Goal: Task Accomplishment & Management: Manage account settings

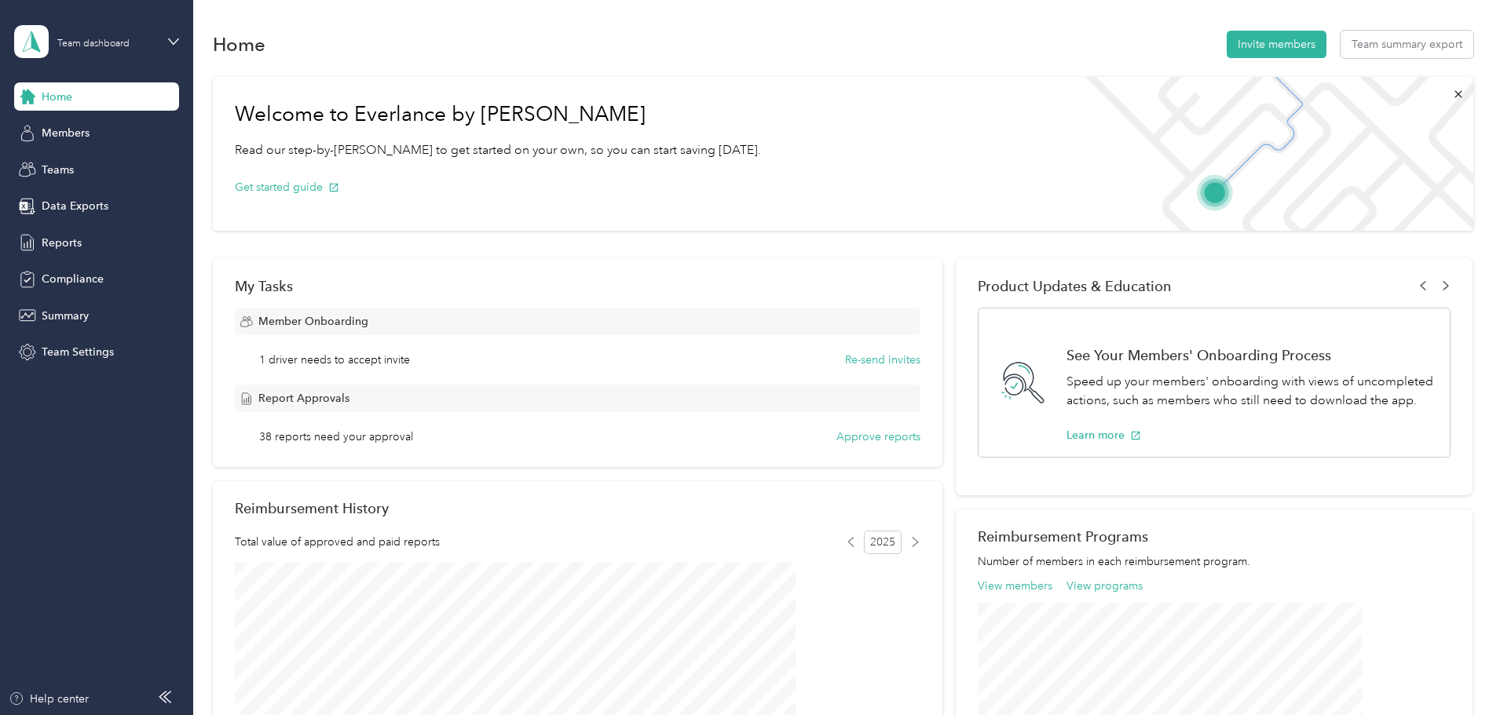
click at [100, 148] on div "Home Members Teams Data Exports Reports Compliance Summary Team Settings" at bounding box center [96, 224] width 165 height 284
click at [97, 132] on div "Members" at bounding box center [96, 133] width 165 height 28
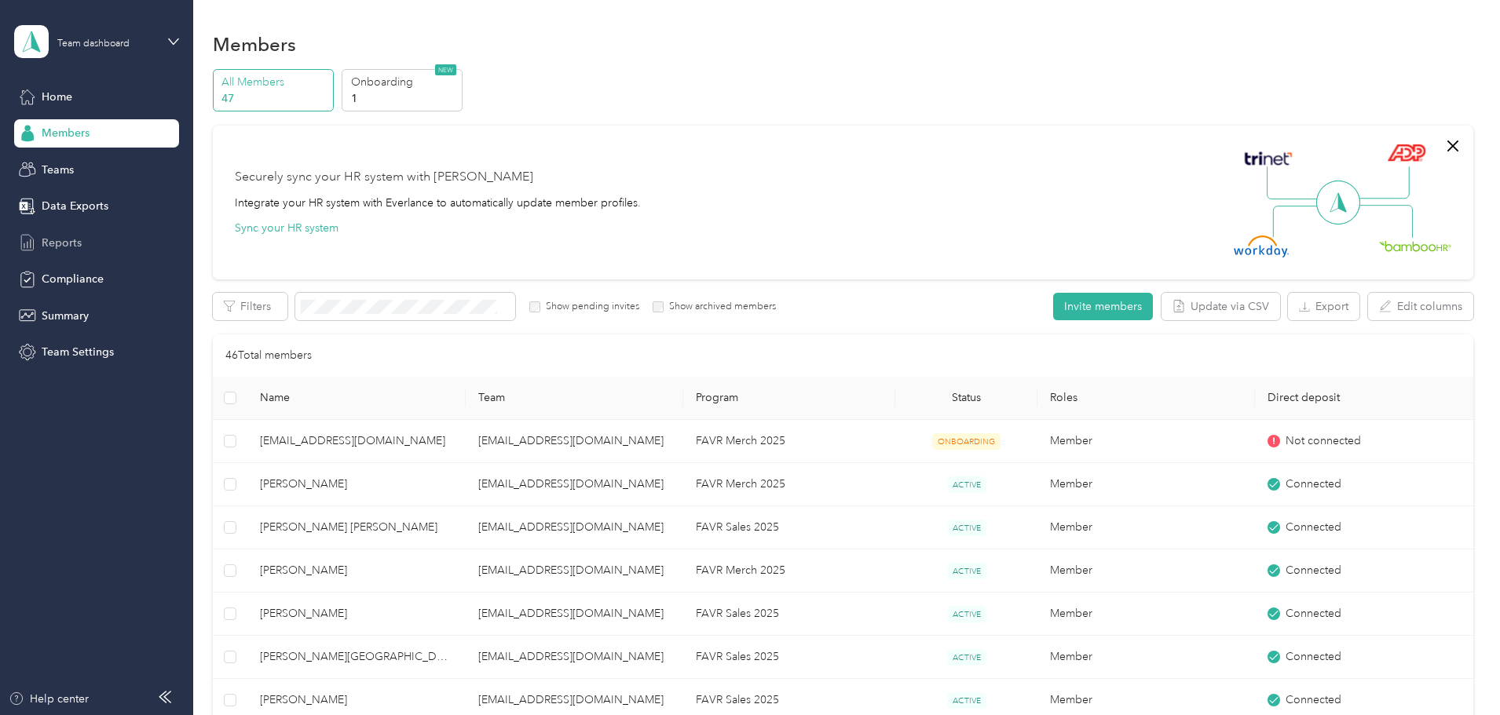
click at [64, 236] on span "Reports" at bounding box center [62, 243] width 40 height 16
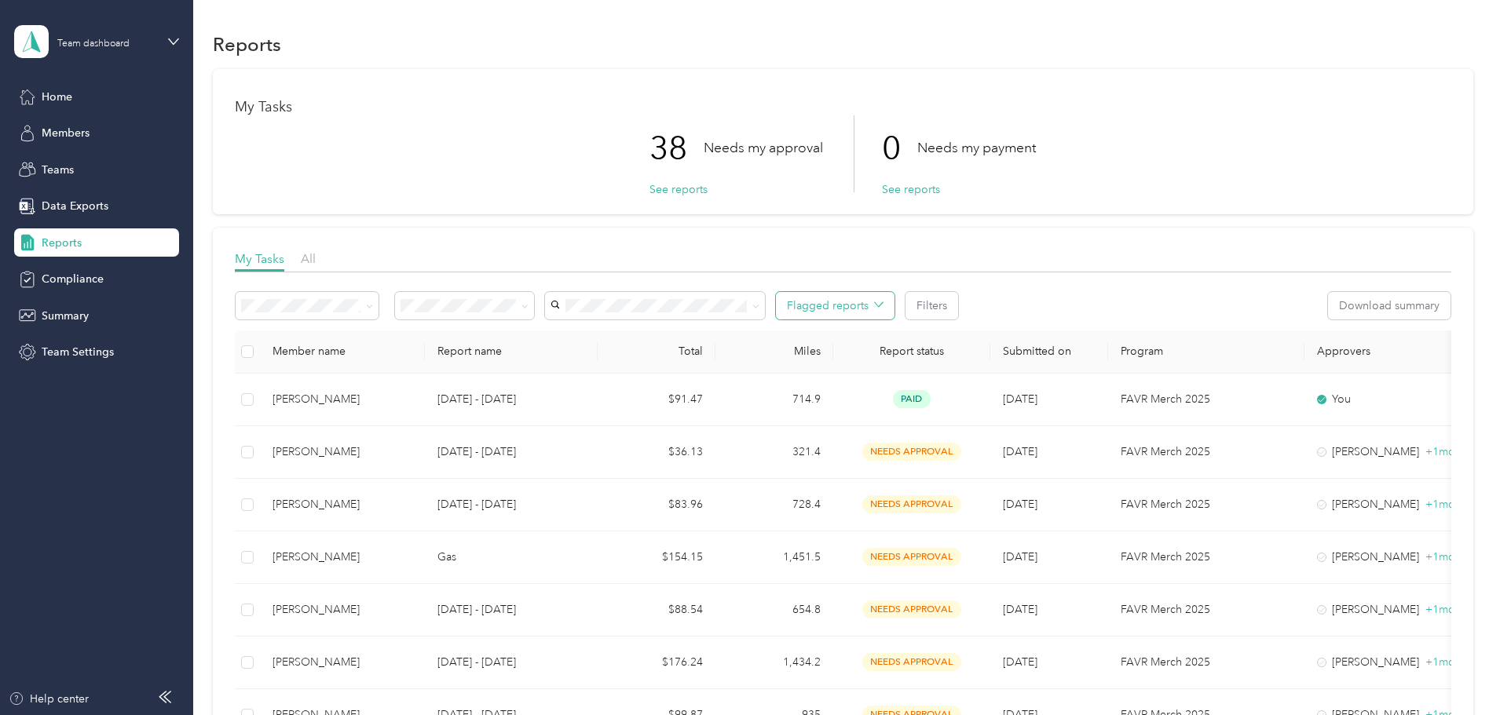
click at [883, 300] on icon "button" at bounding box center [878, 304] width 9 height 9
click at [842, 275] on div at bounding box center [843, 276] width 1216 height 9
click at [534, 306] on span at bounding box center [464, 305] width 139 height 27
click at [528, 308] on icon at bounding box center [524, 306] width 7 height 7
click at [581, 367] on li "Needs my approval" at bounding box center [568, 362] width 139 height 27
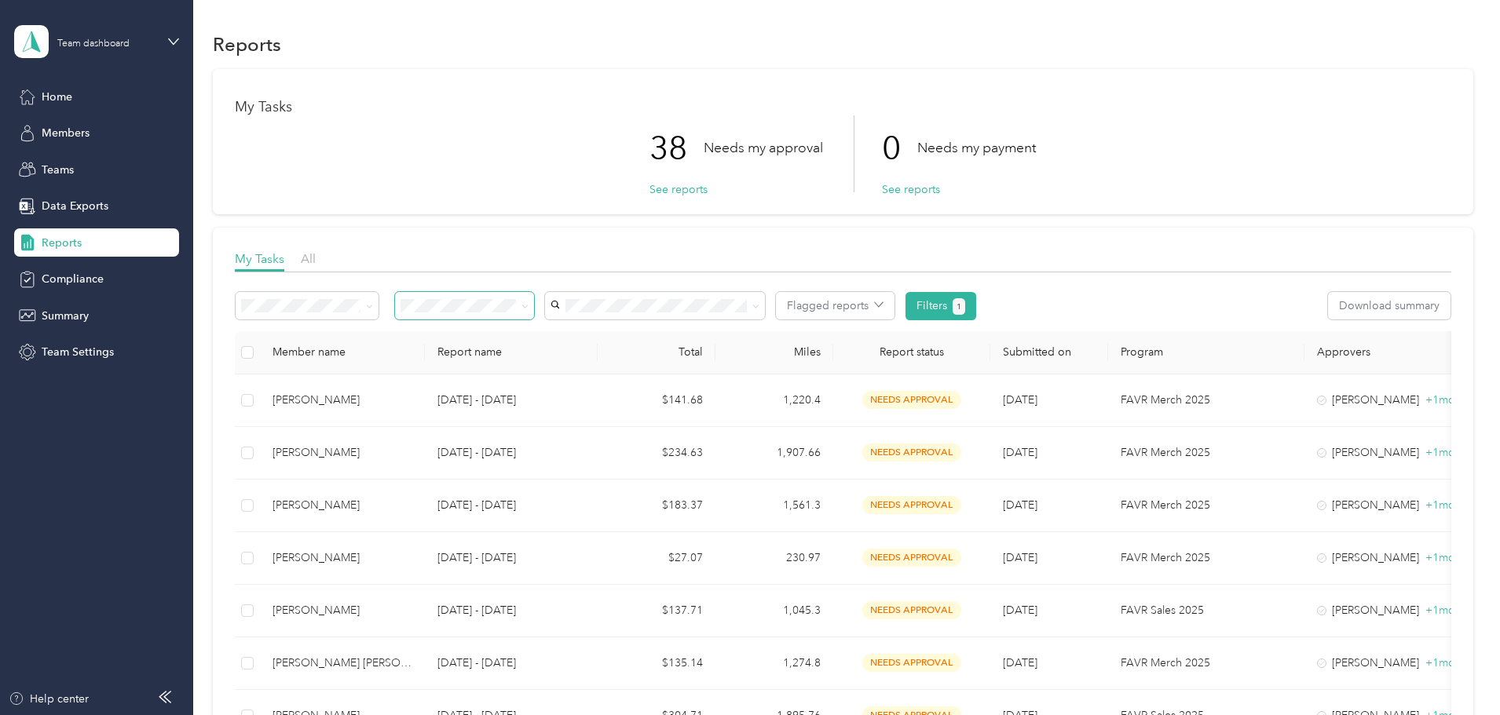
click at [703, 356] on div "Total" at bounding box center [656, 351] width 93 height 13
click at [703, 351] on div "Total" at bounding box center [656, 351] width 93 height 13
click at [703, 350] on div "Total" at bounding box center [656, 351] width 93 height 13
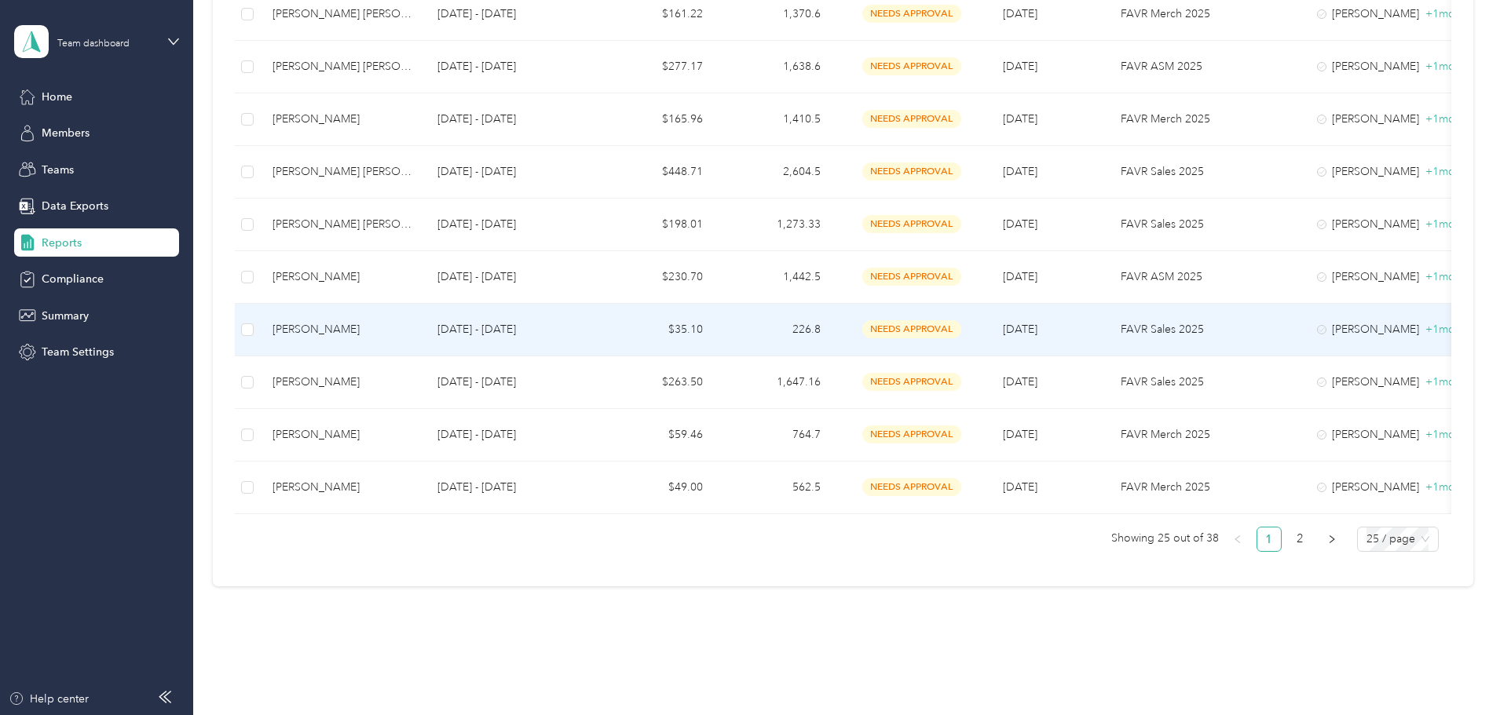
scroll to position [1178, 0]
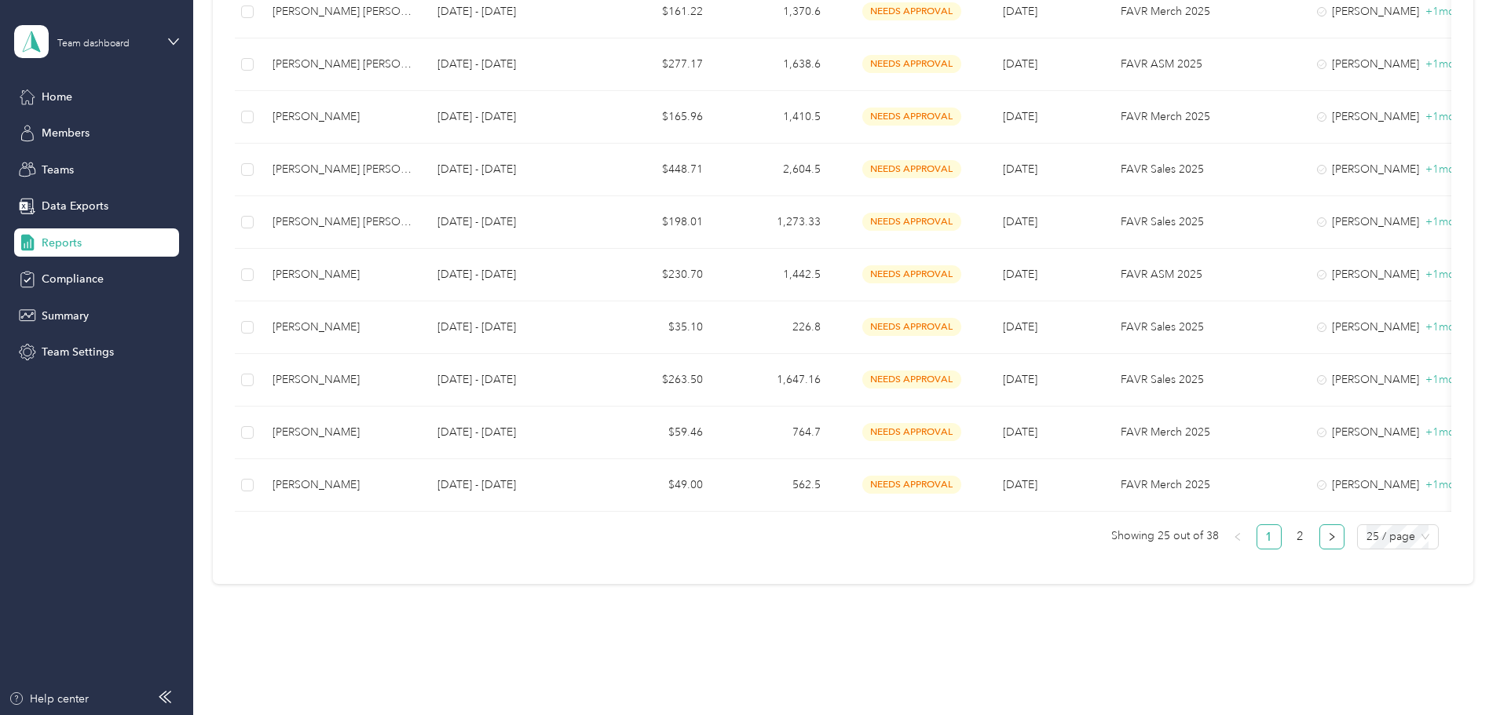
click at [1319, 550] on button "button" at bounding box center [1331, 536] width 25 height 25
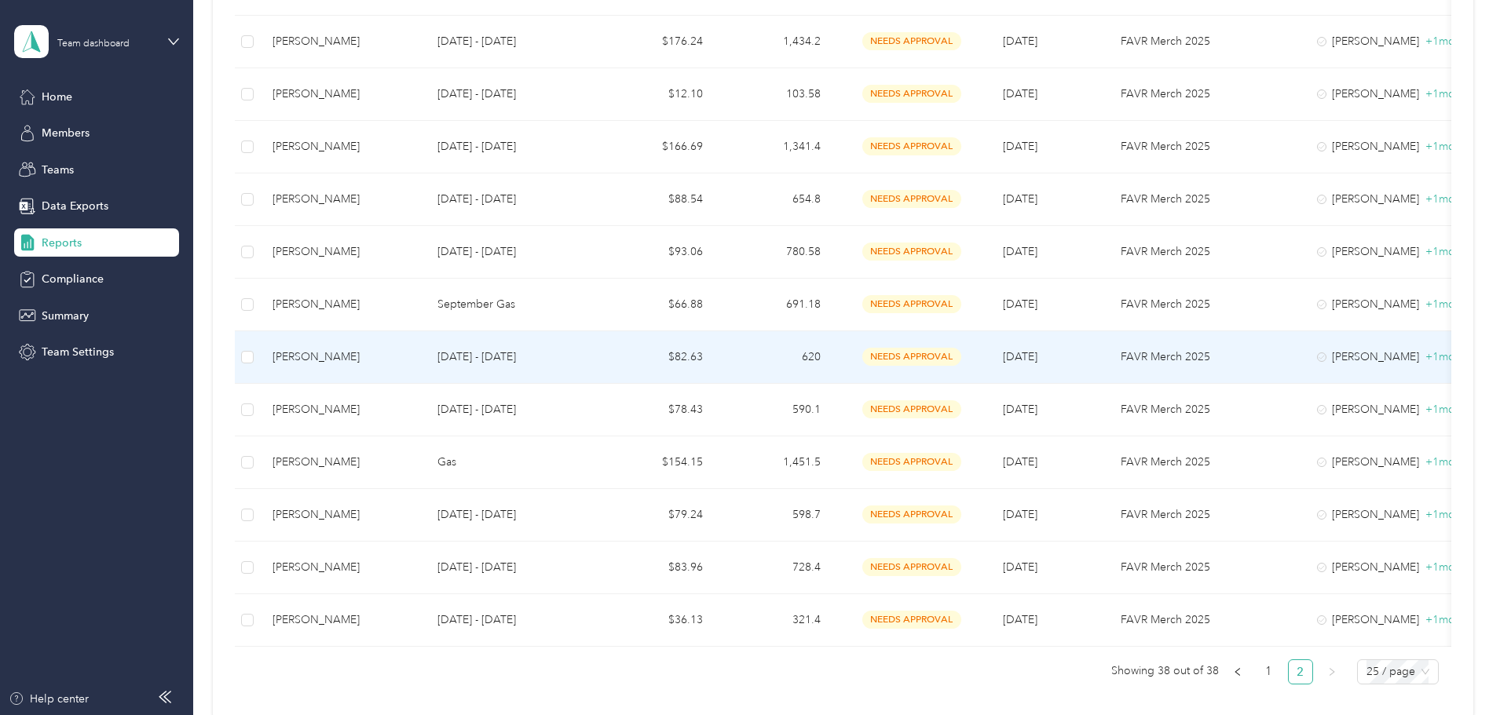
scroll to position [490, 0]
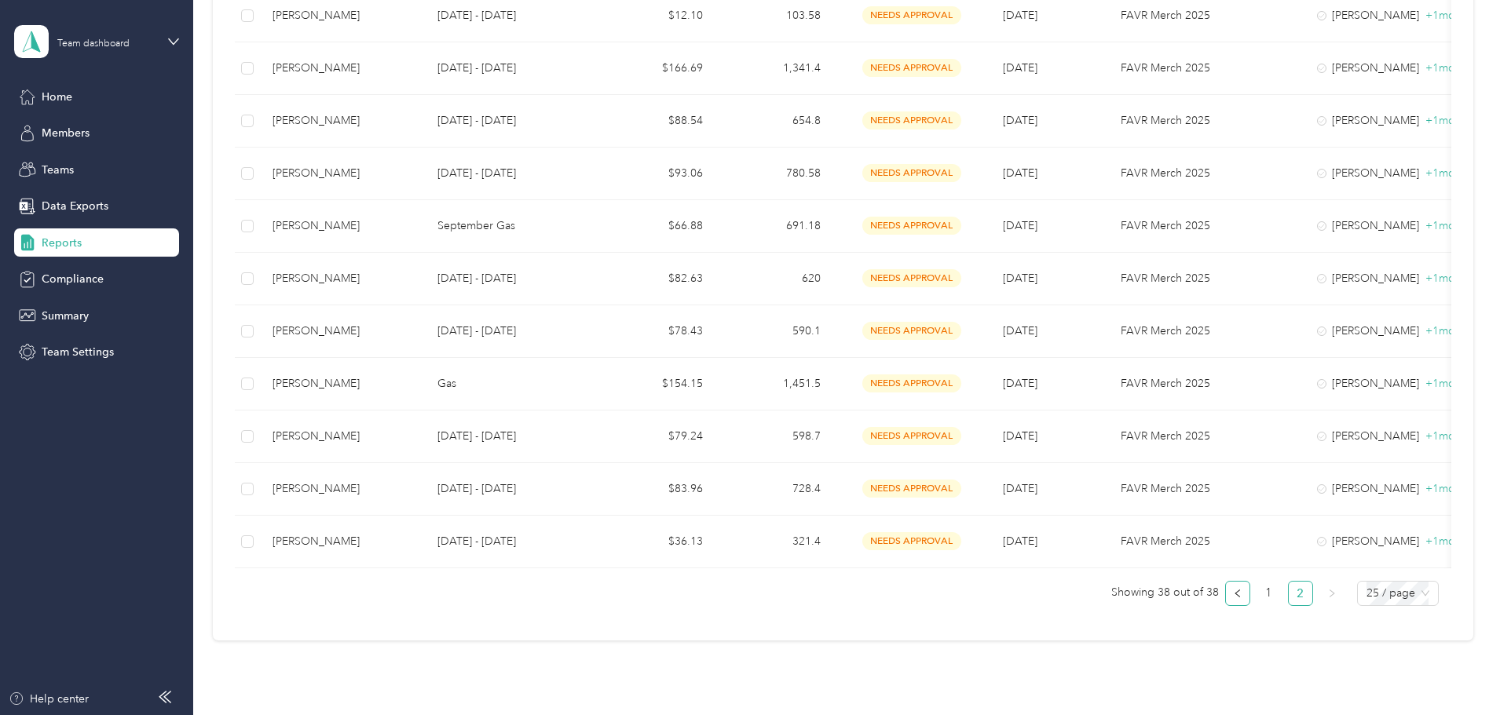
click at [1233, 598] on icon "left" at bounding box center [1237, 593] width 9 height 9
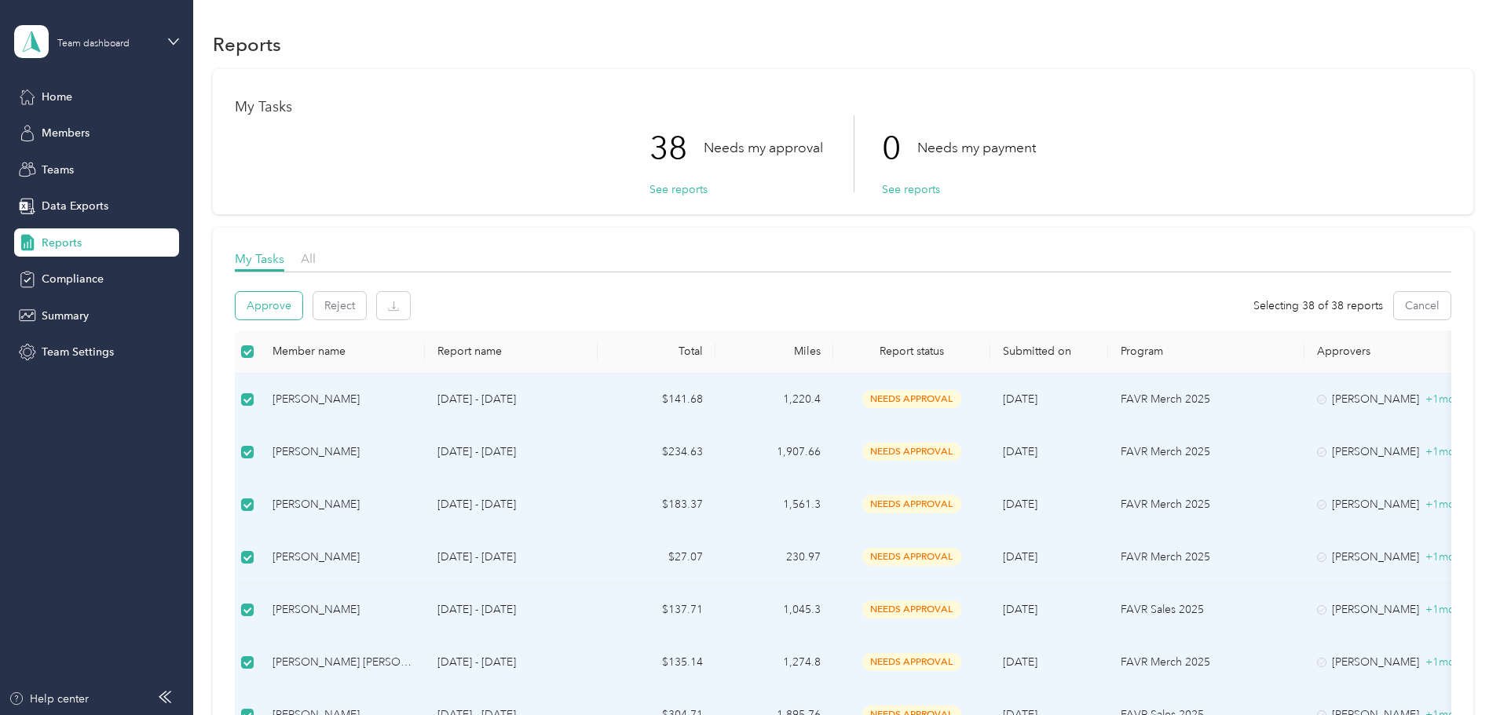
click at [302, 305] on button "Approve" at bounding box center [269, 305] width 67 height 27
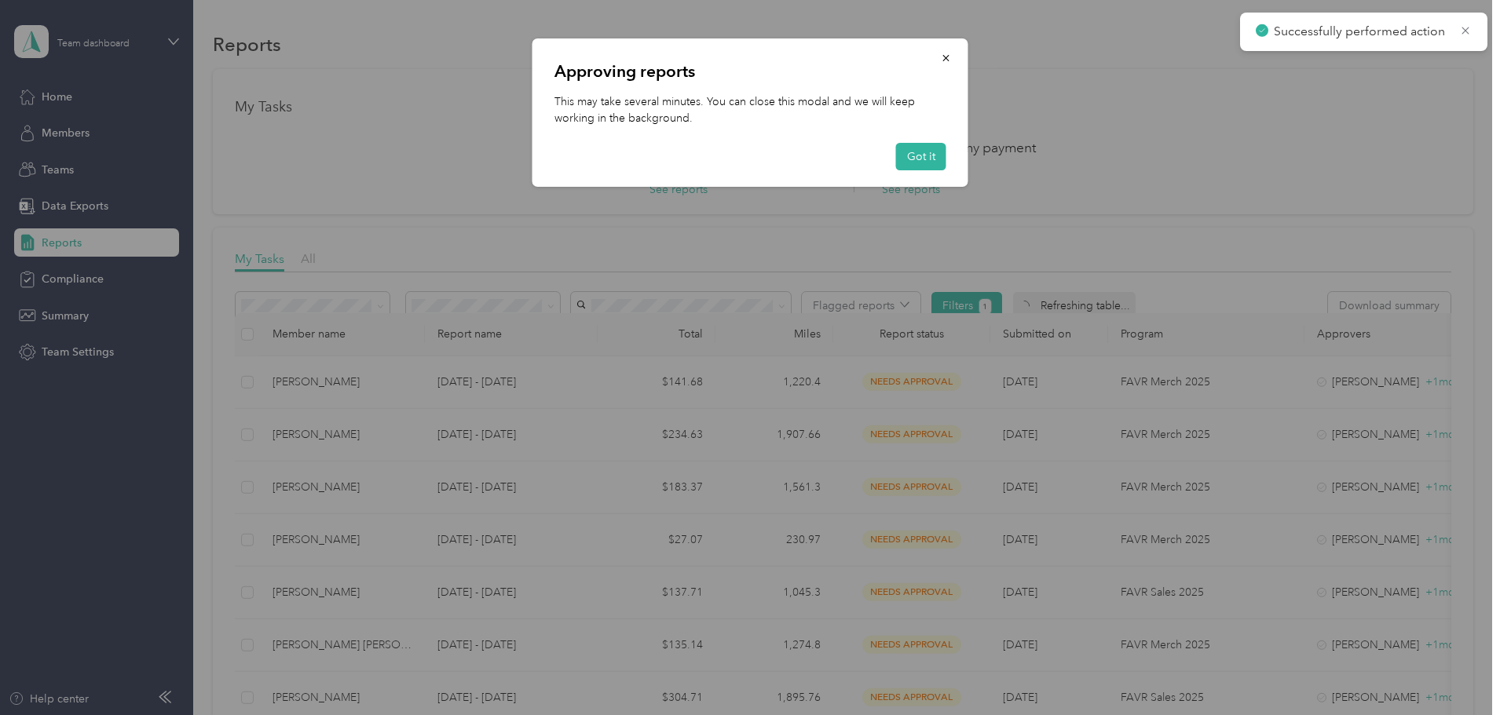
click at [935, 159] on button "Got it" at bounding box center [921, 156] width 50 height 27
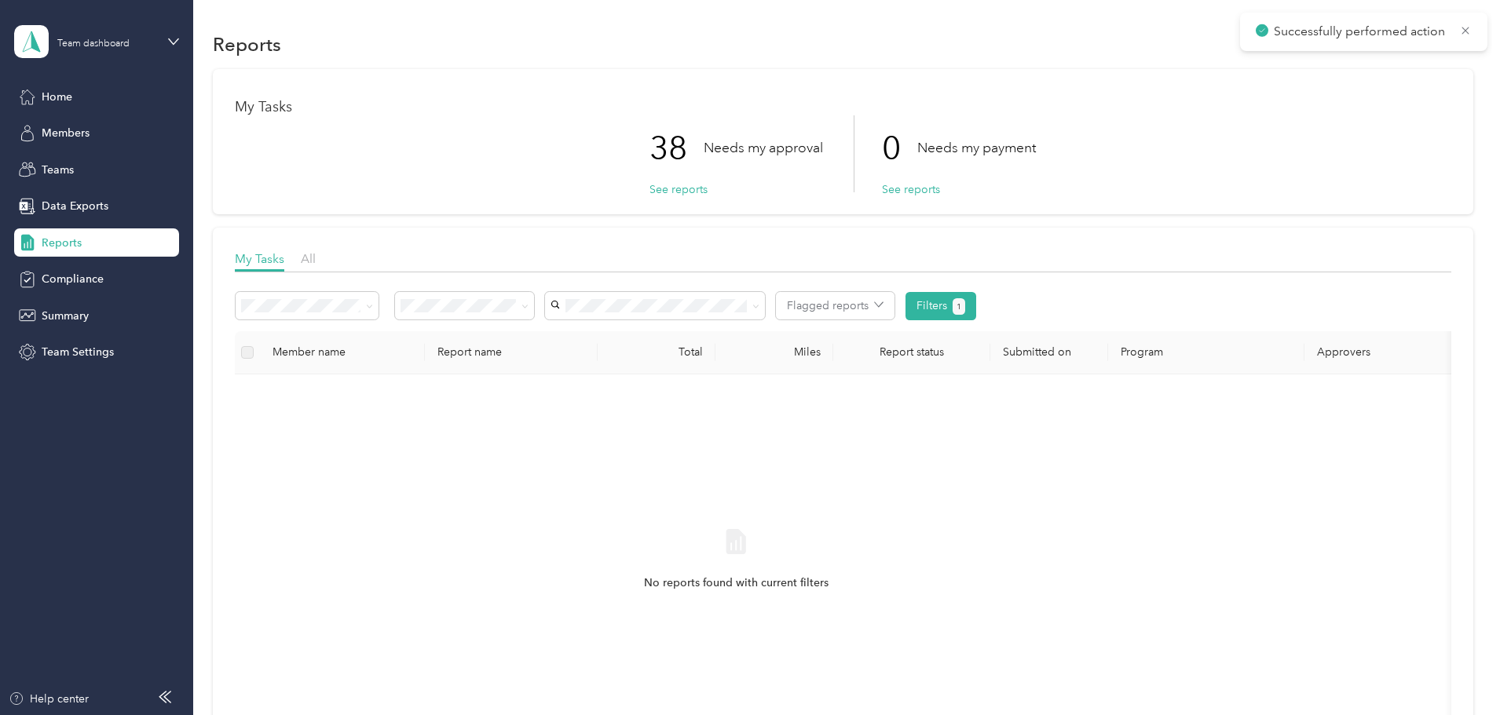
click at [641, 311] on div "Flagged reports Filters 1" at bounding box center [606, 306] width 741 height 28
click at [528, 310] on span at bounding box center [524, 305] width 7 height 13
click at [528, 301] on span at bounding box center [522, 306] width 13 height 16
click at [528, 310] on span at bounding box center [524, 305] width 7 height 13
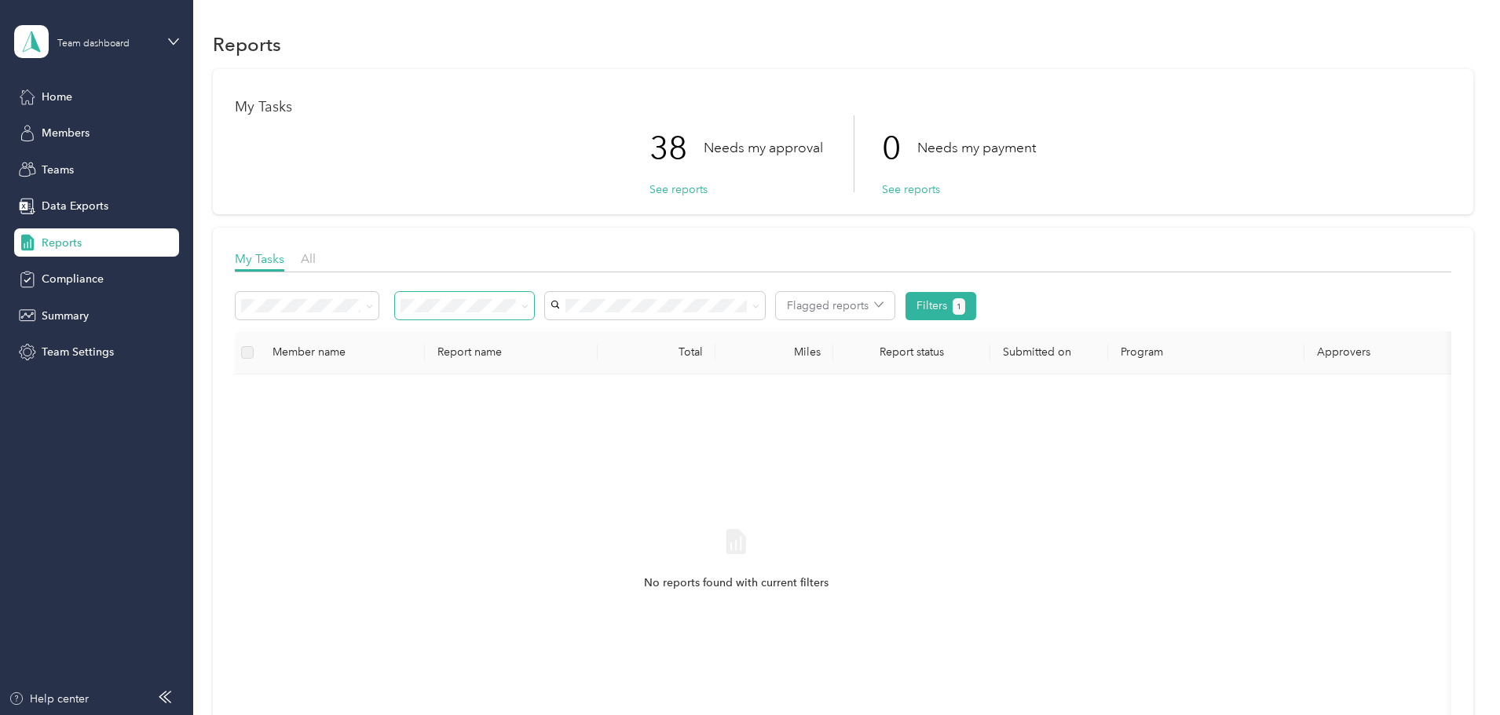
click at [528, 305] on icon at bounding box center [524, 306] width 7 height 7
click at [597, 330] on div "All" at bounding box center [568, 335] width 117 height 16
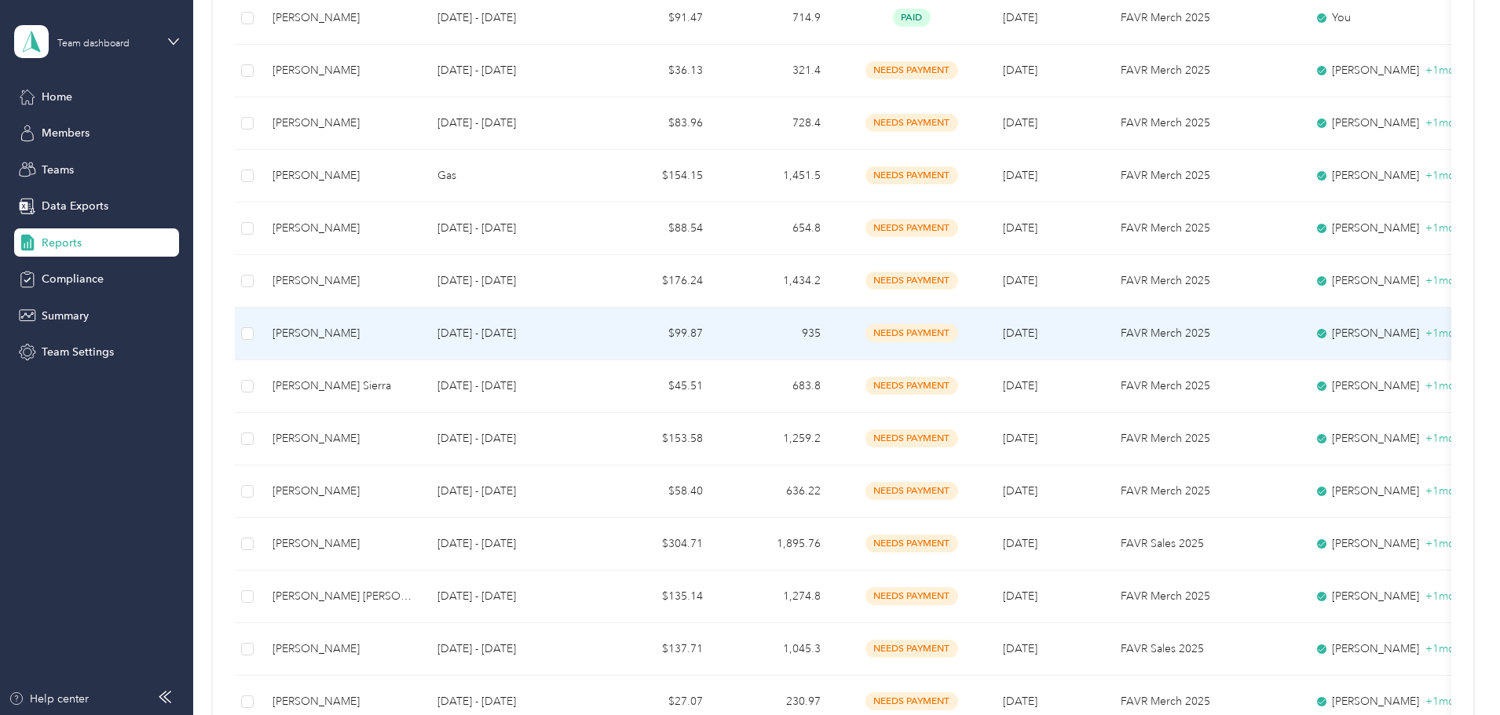
scroll to position [199, 0]
